Goal: Task Accomplishment & Management: Manage account settings

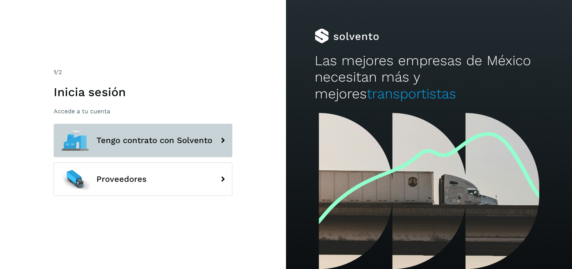
click at [196, 143] on span "Tengo contrato con Solvento" at bounding box center [154, 140] width 116 height 9
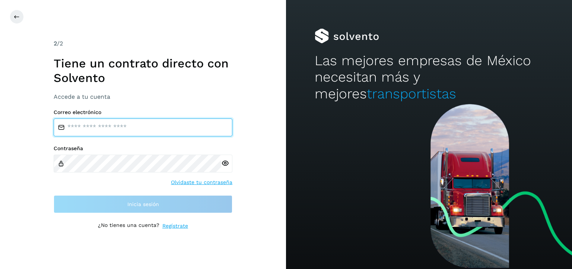
click at [192, 128] on input "email" at bounding box center [143, 127] width 179 height 18
type input "**********"
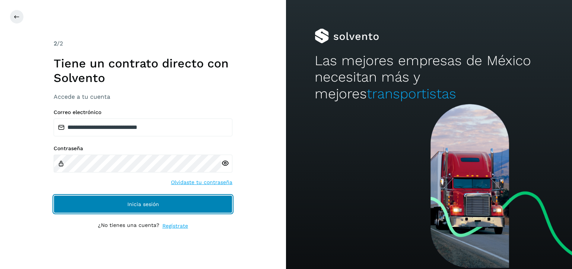
click at [181, 205] on button "Inicia sesión" at bounding box center [143, 204] width 179 height 18
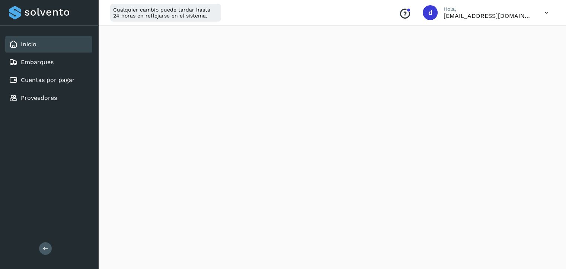
scroll to position [171, 0]
drag, startPoint x: 353, startPoint y: 11, endPoint x: 375, endPoint y: 9, distance: 22.4
click at [370, 9] on div "Cualquier cambio puede tardar hasta 24 horas en reflejarse en el sistema. Conoc…" at bounding box center [332, 13] width 468 height 26
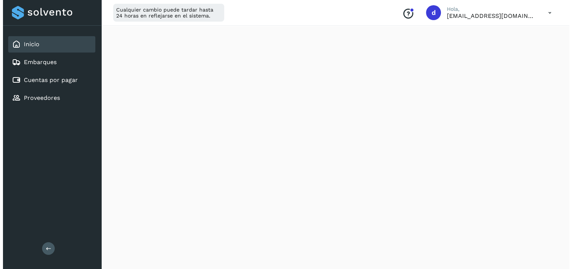
scroll to position [0, 0]
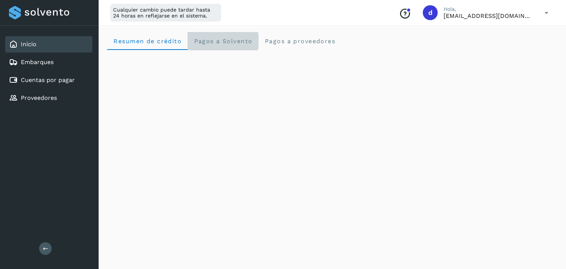
click at [239, 41] on span "Pagos a Solvento" at bounding box center [223, 41] width 59 height 7
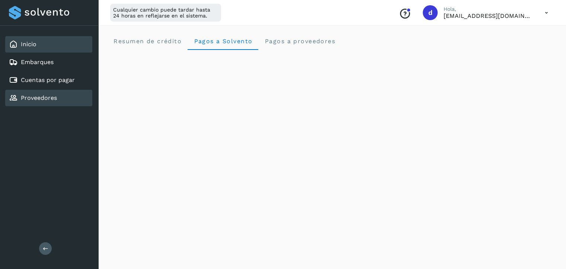
click at [40, 91] on div "Proveedores" at bounding box center [48, 98] width 87 height 16
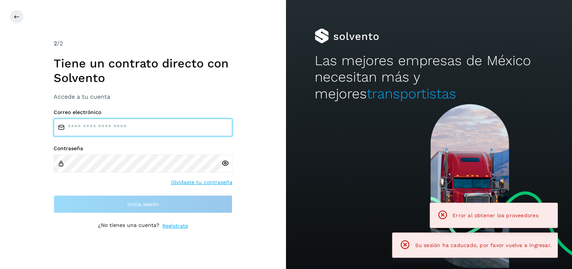
type input "**********"
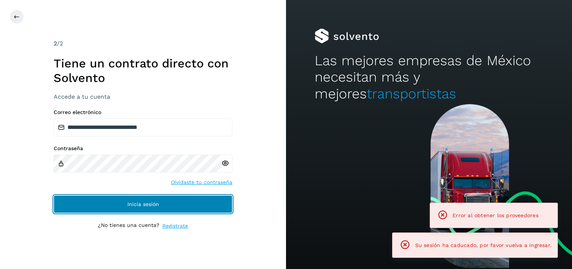
click at [185, 207] on button "Inicia sesión" at bounding box center [143, 204] width 179 height 18
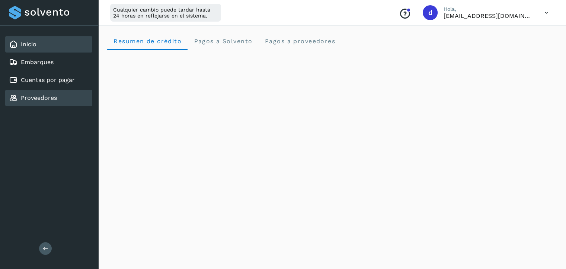
click at [73, 93] on div "Proveedores" at bounding box center [48, 98] width 87 height 16
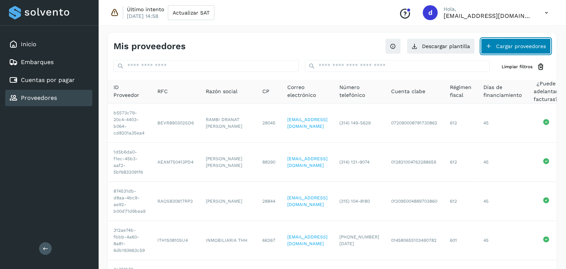
click at [512, 48] on button "Cargar proveedores" at bounding box center [516, 46] width 70 height 16
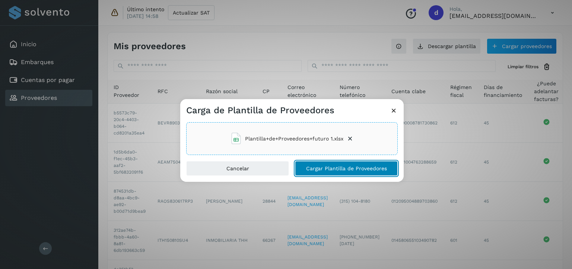
click at [332, 164] on button "Cargar Plantilla de Proveedores" at bounding box center [346, 168] width 103 height 15
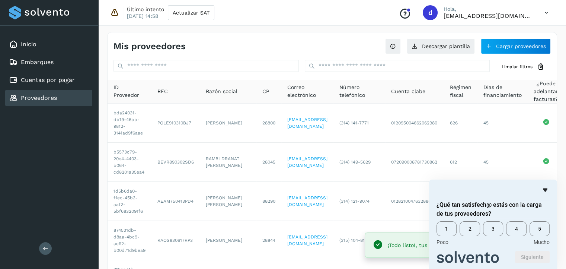
click at [543, 190] on icon "Ocultar encuesta" at bounding box center [545, 189] width 9 height 9
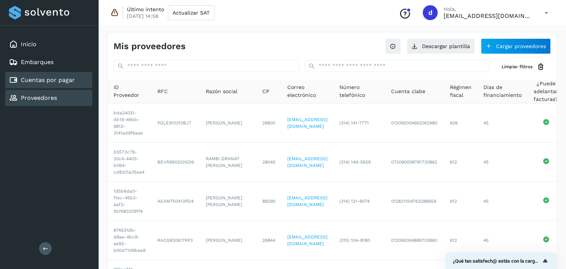
click at [58, 81] on link "Cuentas por pagar" at bounding box center [48, 79] width 54 height 7
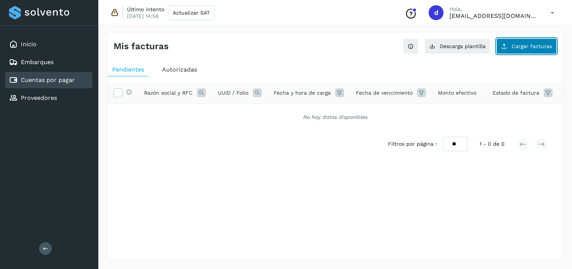
click at [531, 45] on span "Cargar facturas" at bounding box center [531, 46] width 40 height 5
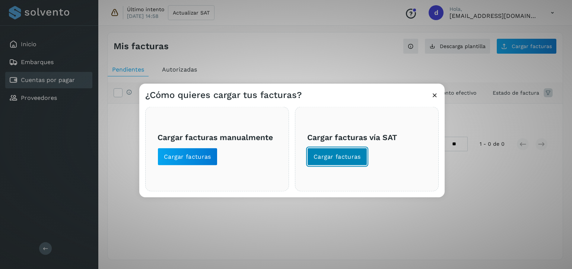
click at [342, 158] on span "Cargar facturas" at bounding box center [336, 157] width 47 height 8
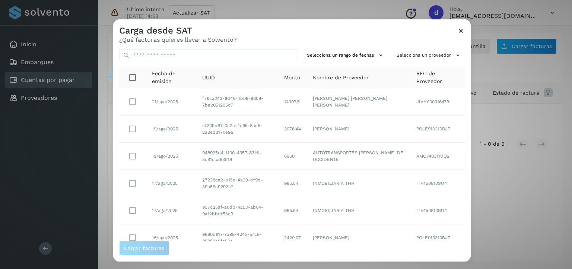
click at [423, 83] on span "RFC de Proveedor" at bounding box center [437, 78] width 42 height 16
click at [418, 51] on button "Selecciona un proveedor" at bounding box center [428, 55] width 71 height 12
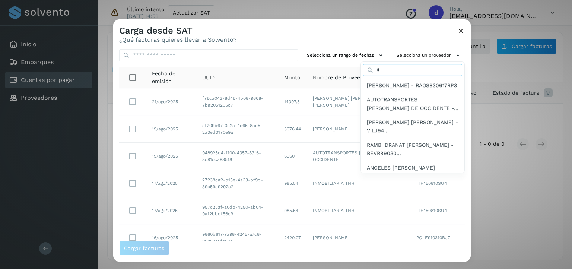
click at [423, 72] on input "*" at bounding box center [412, 70] width 99 height 12
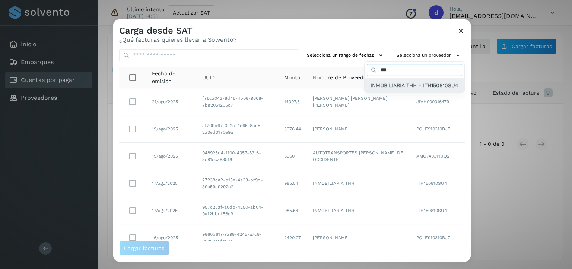
type input "***"
click at [418, 81] on span "INMOBILIARIA THH - ITH150810SU4" at bounding box center [414, 85] width 88 height 8
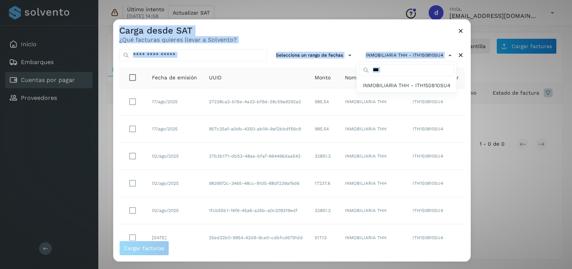
drag, startPoint x: 467, startPoint y: 112, endPoint x: 470, endPoint y: 156, distance: 44.4
click at [470, 156] on div "Carga desde SAT ¿Qué facturas quieres llevar a Solvento? Selecciona un rango de…" at bounding box center [286, 134] width 572 height 269
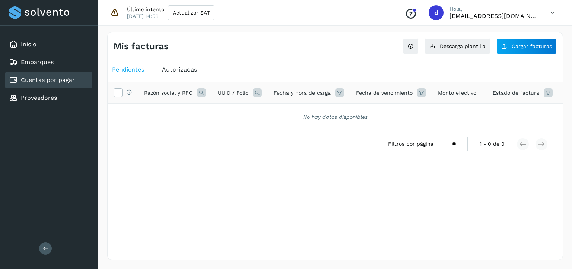
click at [512, 36] on div "Mis facturas Ver instrucciones para cargar Facturas Descarga plantilla Cargar f…" at bounding box center [335, 43] width 455 height 22
click at [511, 47] on button "Cargar facturas" at bounding box center [526, 46] width 60 height 16
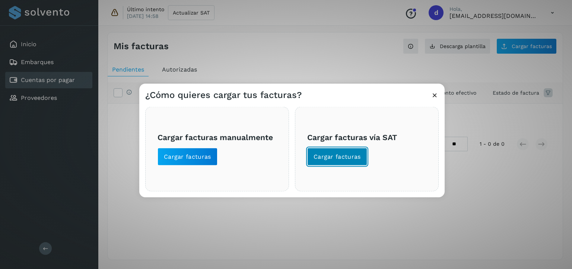
click at [349, 154] on span "Cargar facturas" at bounding box center [336, 157] width 47 height 8
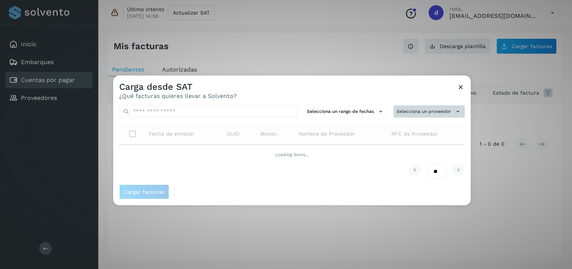
click at [414, 113] on button "Selecciona un proveedor" at bounding box center [428, 111] width 71 height 12
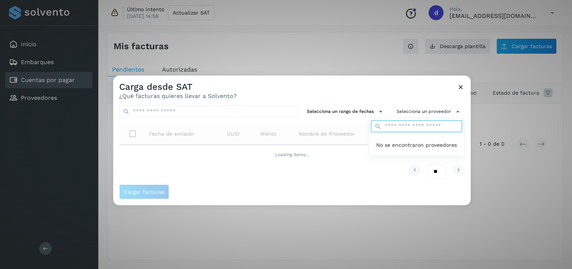
click at [408, 127] on div "No se encontraron proveedores" at bounding box center [416, 137] width 96 height 38
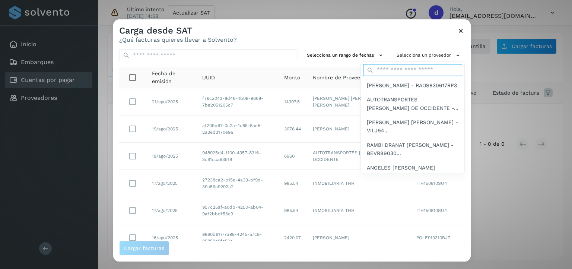
type input "*"
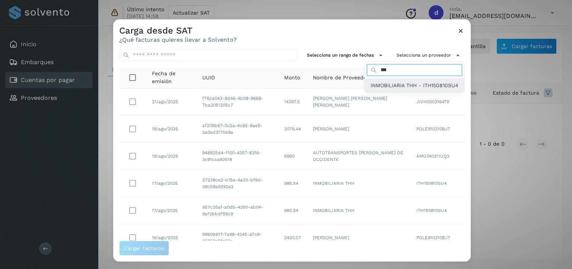
type input "***"
click at [402, 85] on span "INMOBILIARIA THH - ITH150810SU4" at bounding box center [414, 85] width 88 height 8
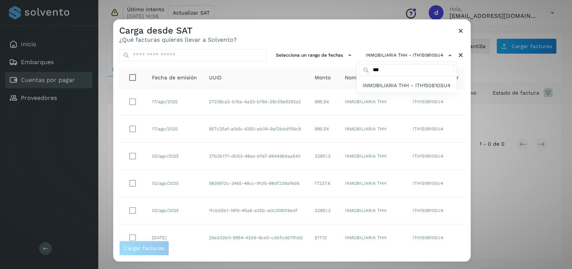
drag, startPoint x: 466, startPoint y: 118, endPoint x: 468, endPoint y: 238, distance: 119.5
click at [468, 238] on div at bounding box center [399, 153] width 572 height 269
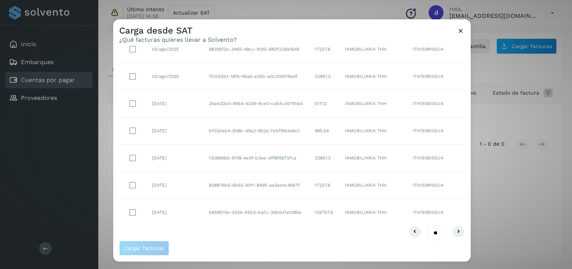
scroll to position [138, 0]
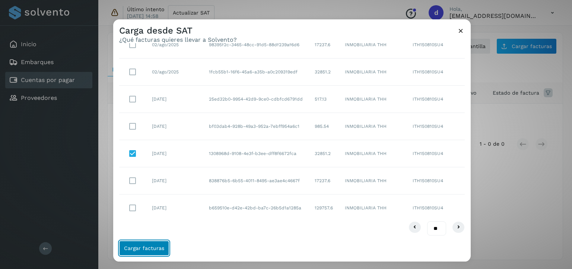
click at [153, 248] on span "Cargar facturas" at bounding box center [144, 247] width 40 height 5
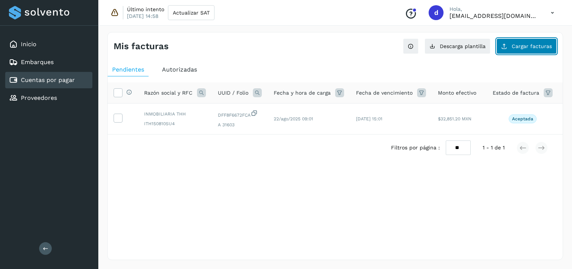
click at [537, 39] on button "Cargar facturas" at bounding box center [526, 46] width 60 height 16
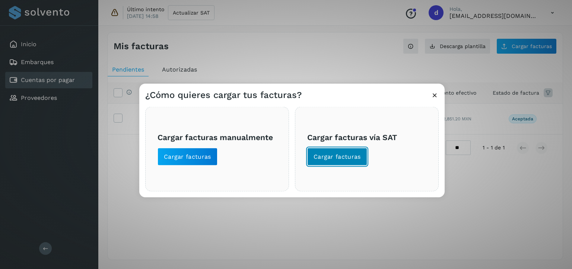
click at [330, 153] on span "Cargar facturas" at bounding box center [336, 157] width 47 height 8
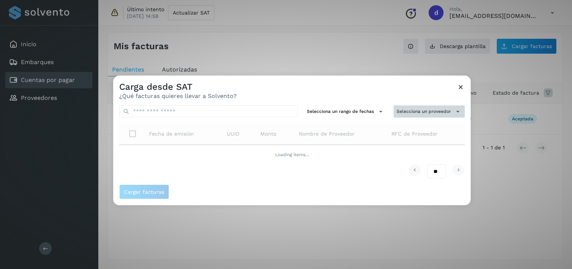
click at [419, 115] on button "Selecciona un proveedor" at bounding box center [428, 111] width 71 height 12
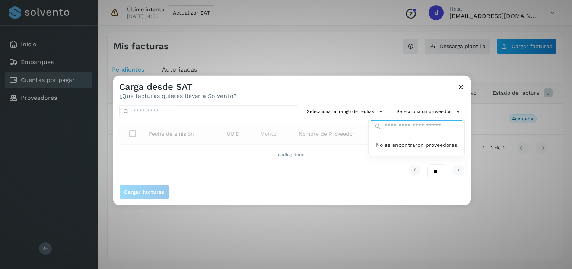
click at [418, 127] on input "text" at bounding box center [416, 126] width 91 height 12
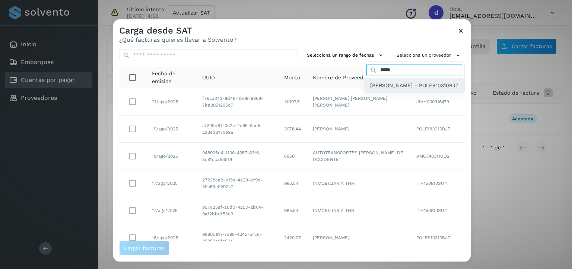
type input "*****"
click at [394, 87] on span "EREIDA POMPA LOPEZ - POLE910310BJ7" at bounding box center [414, 85] width 88 height 8
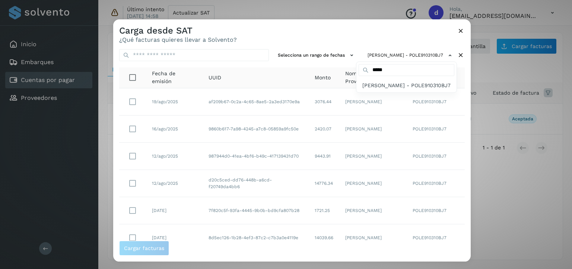
click at [133, 157] on div at bounding box center [399, 153] width 572 height 269
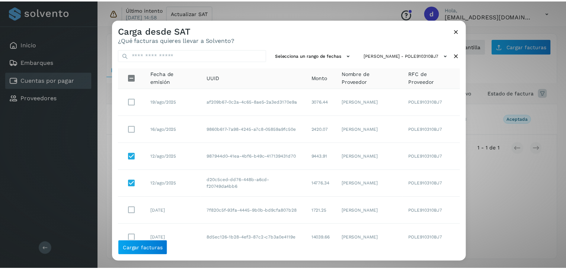
scroll to position [30, 0]
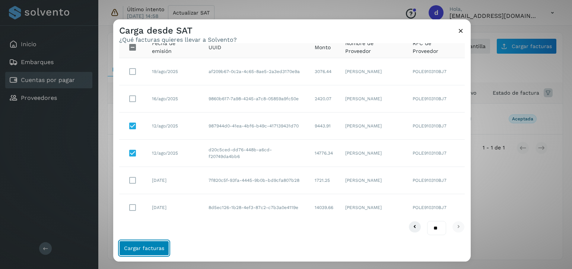
click at [143, 250] on span "Cargar facturas" at bounding box center [144, 247] width 40 height 5
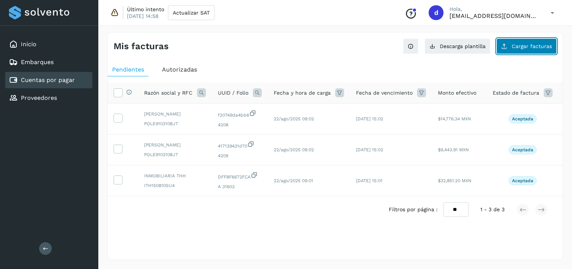
click at [526, 47] on span "Cargar facturas" at bounding box center [531, 46] width 40 height 5
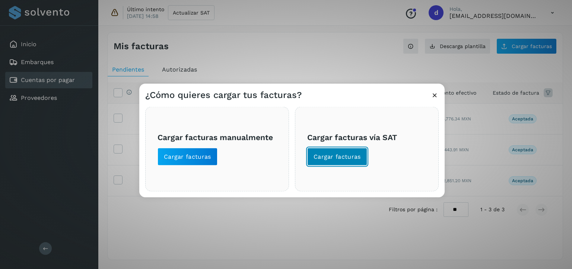
click at [359, 157] on span "Cargar facturas" at bounding box center [336, 157] width 47 height 8
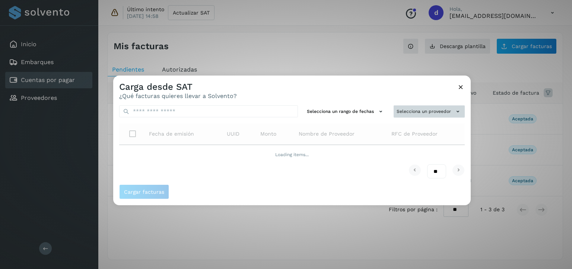
click at [414, 114] on button "Selecciona un proveedor" at bounding box center [428, 111] width 71 height 12
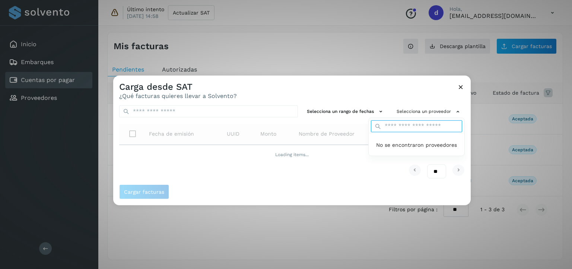
click at [425, 129] on input "text" at bounding box center [416, 126] width 91 height 12
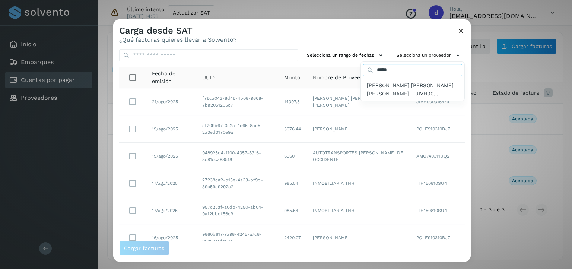
type input "******"
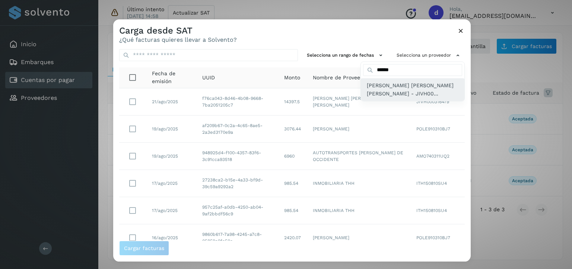
click at [384, 89] on span "HANNIA ESTEFANIA JIMENEZ VIRGEN - JIVH00..." at bounding box center [413, 89] width 92 height 17
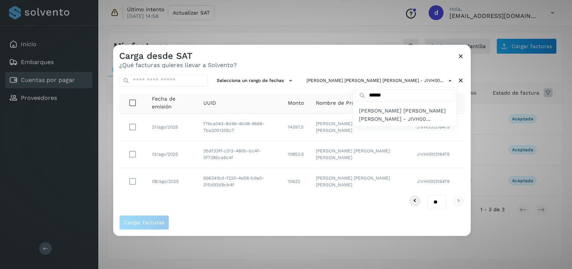
click at [131, 180] on div at bounding box center [399, 179] width 572 height 269
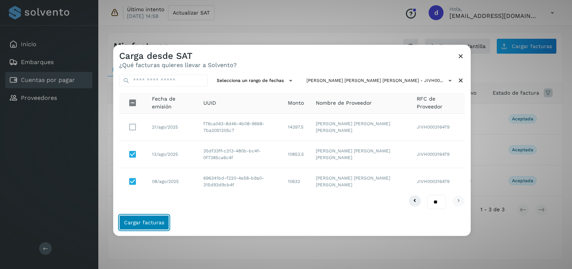
click at [140, 220] on span "Cargar facturas" at bounding box center [144, 222] width 40 height 5
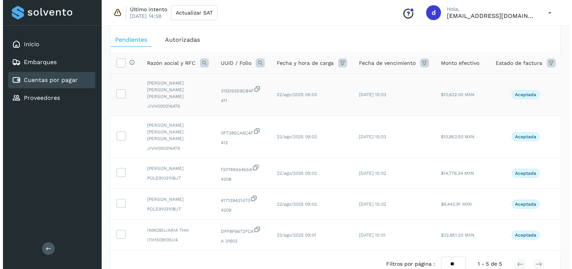
scroll to position [0, 0]
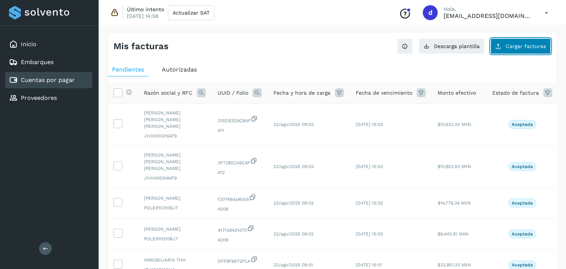
click at [521, 49] on button "Cargar facturas" at bounding box center [520, 46] width 60 height 16
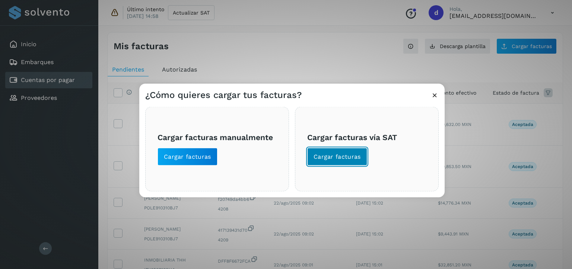
click at [357, 158] on span "Cargar facturas" at bounding box center [336, 157] width 47 height 8
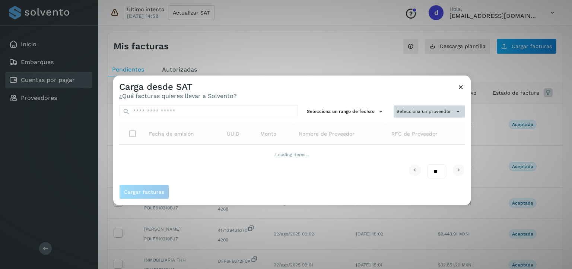
click at [430, 115] on button "Selecciona un proveedor" at bounding box center [428, 111] width 71 height 12
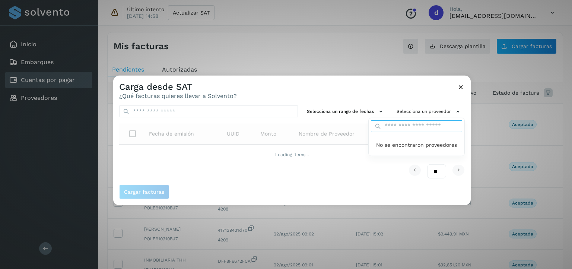
click at [426, 127] on input "text" at bounding box center [416, 126] width 91 height 12
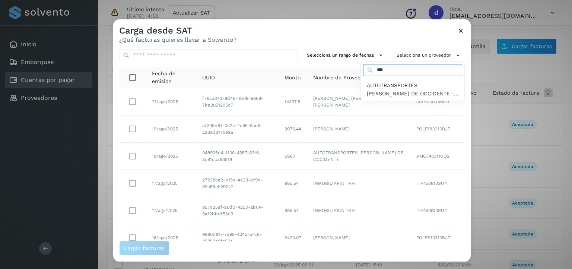
type input "*********"
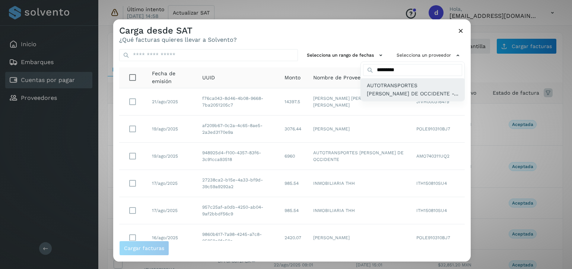
click at [413, 95] on span "AUTOTRANSPORTES MOCTEZUMA DE OCCIDENTE -..." at bounding box center [413, 89] width 92 height 17
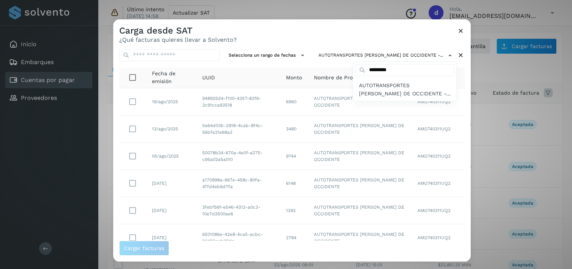
drag, startPoint x: 469, startPoint y: 119, endPoint x: 469, endPoint y: 232, distance: 112.4
click at [469, 232] on div at bounding box center [399, 153] width 572 height 269
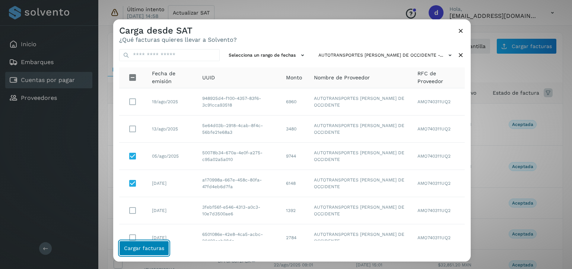
click at [144, 250] on span "Cargar facturas" at bounding box center [144, 247] width 40 height 5
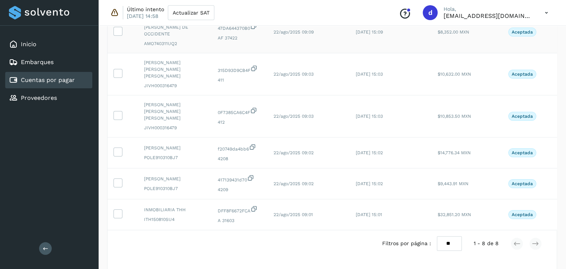
scroll to position [173, 0]
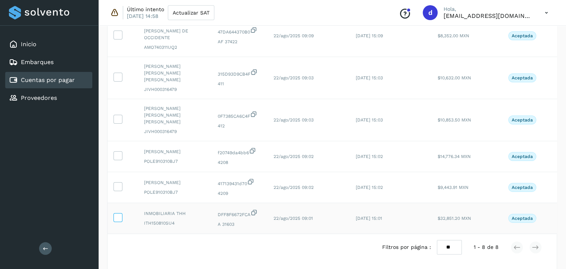
click at [116, 213] on icon at bounding box center [118, 217] width 8 height 8
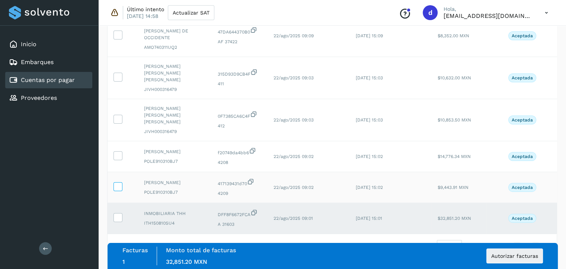
click at [119, 182] on icon at bounding box center [118, 186] width 8 height 8
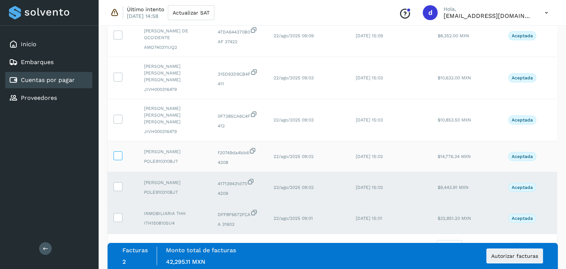
click at [116, 151] on icon at bounding box center [118, 155] width 8 height 8
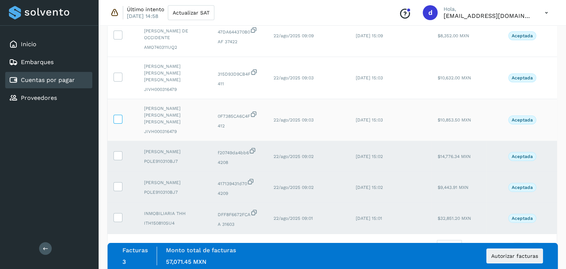
click at [118, 115] on icon at bounding box center [118, 119] width 8 height 8
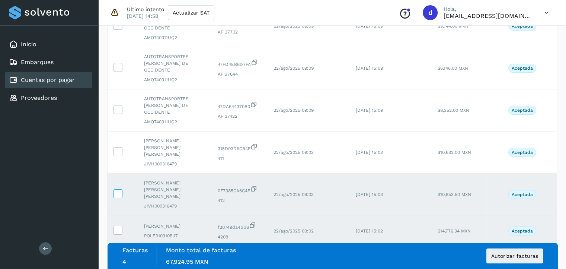
scroll to position [96, 0]
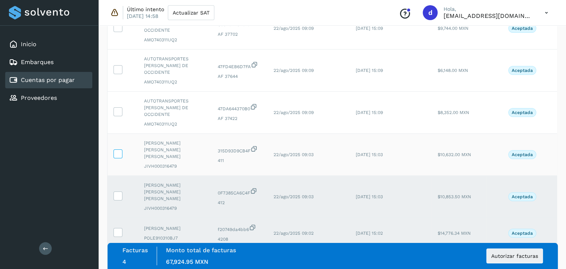
click at [118, 150] on icon at bounding box center [118, 153] width 8 height 8
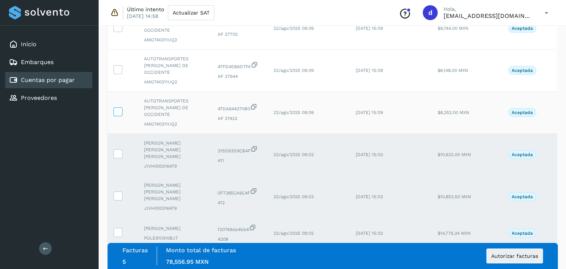
click at [116, 114] on icon at bounding box center [118, 111] width 8 height 8
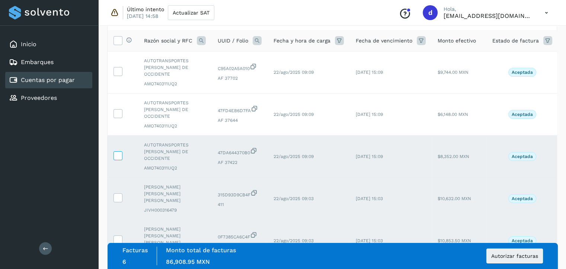
scroll to position [50, 0]
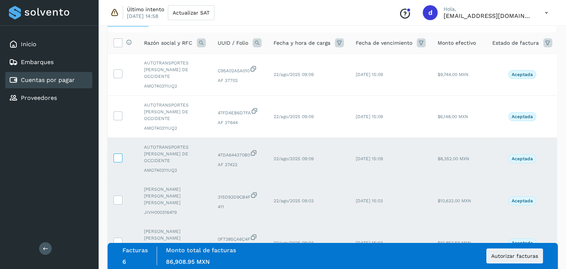
click at [116, 114] on icon at bounding box center [118, 115] width 8 height 8
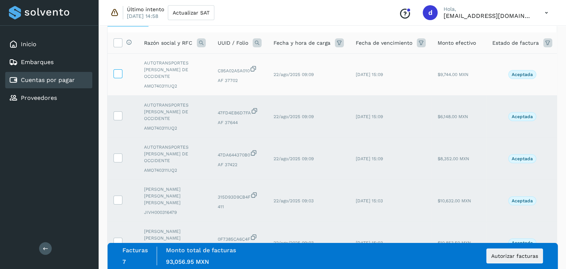
click at [119, 72] on icon at bounding box center [118, 73] width 8 height 8
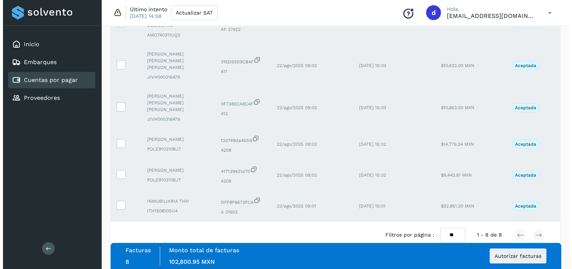
scroll to position [192, 0]
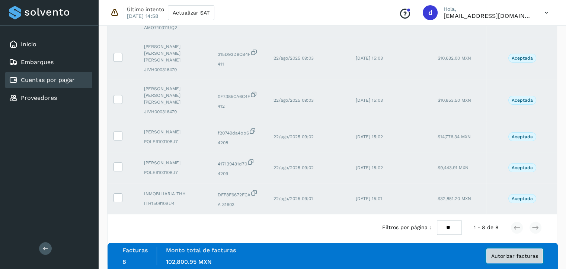
click at [519, 261] on button "Autorizar facturas" at bounding box center [514, 255] width 57 height 15
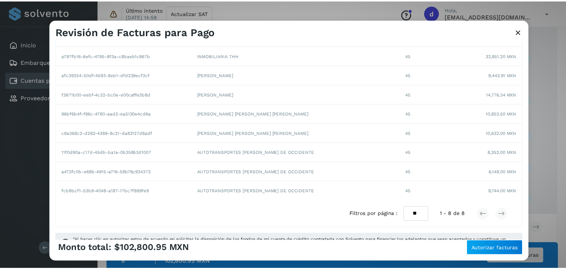
scroll to position [97, 0]
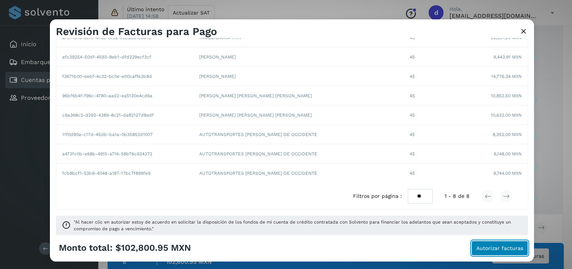
click at [502, 247] on span "Autorizar facturas" at bounding box center [499, 247] width 47 height 5
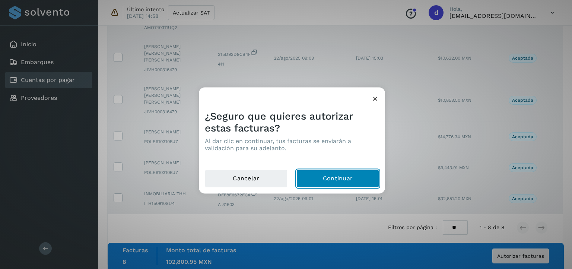
click at [327, 179] on button "Continuar" at bounding box center [337, 179] width 83 height 18
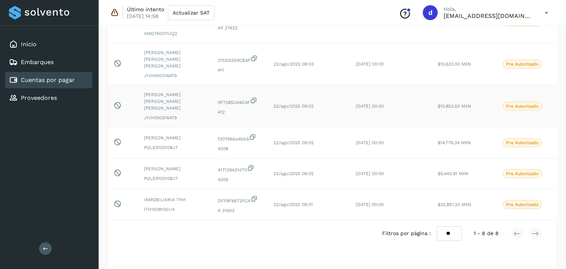
scroll to position [192, 0]
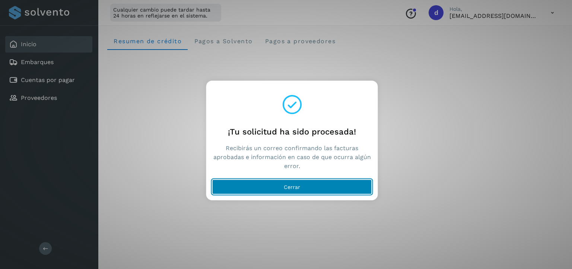
click at [307, 191] on button "Cerrar" at bounding box center [292, 186] width 160 height 15
